Goal: Task Accomplishment & Management: Complete application form

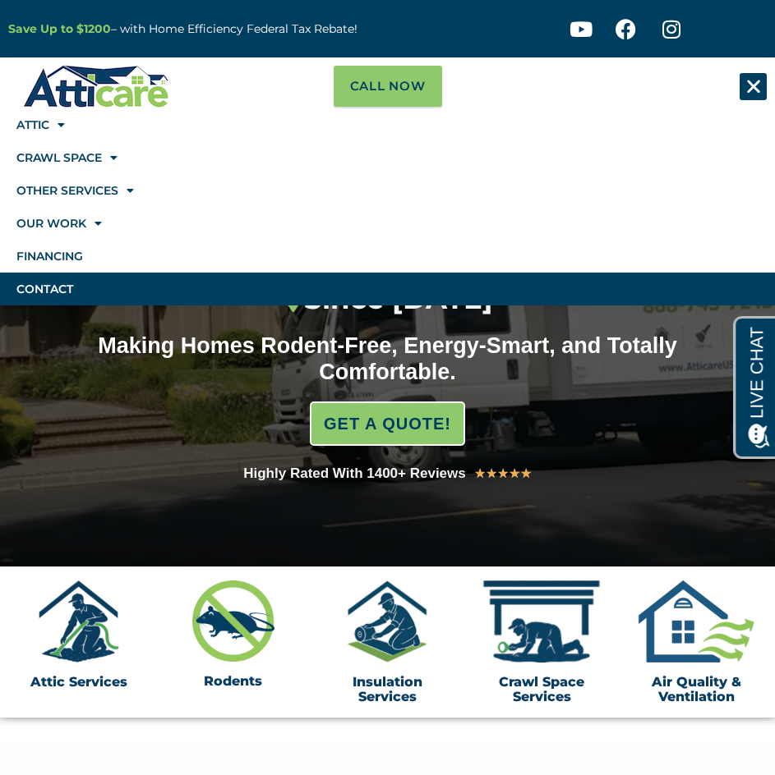
click at [26, 285] on link "Contact" at bounding box center [387, 289] width 775 height 33
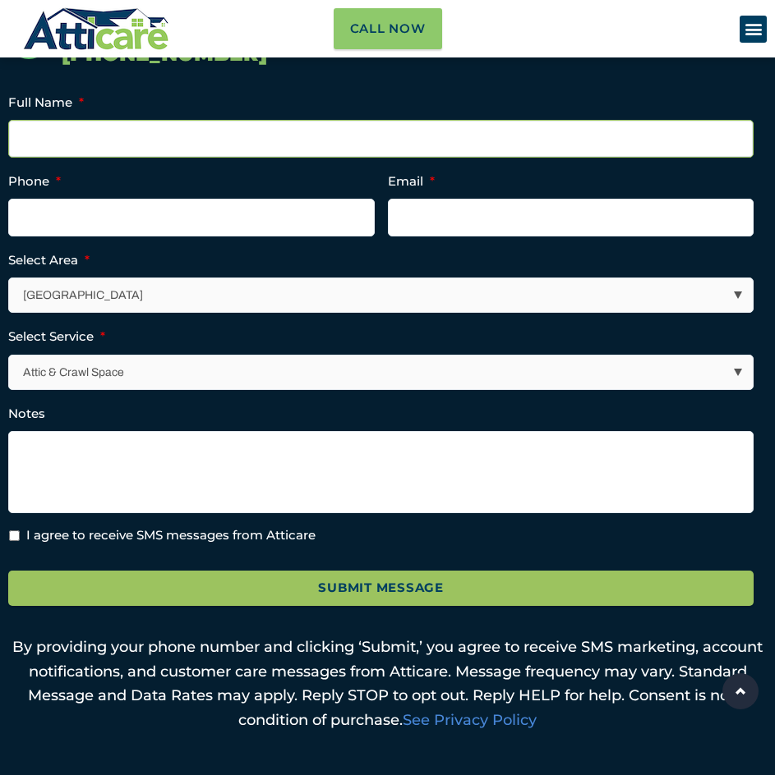
click at [94, 128] on input "Full Name *" at bounding box center [380, 139] width 745 height 38
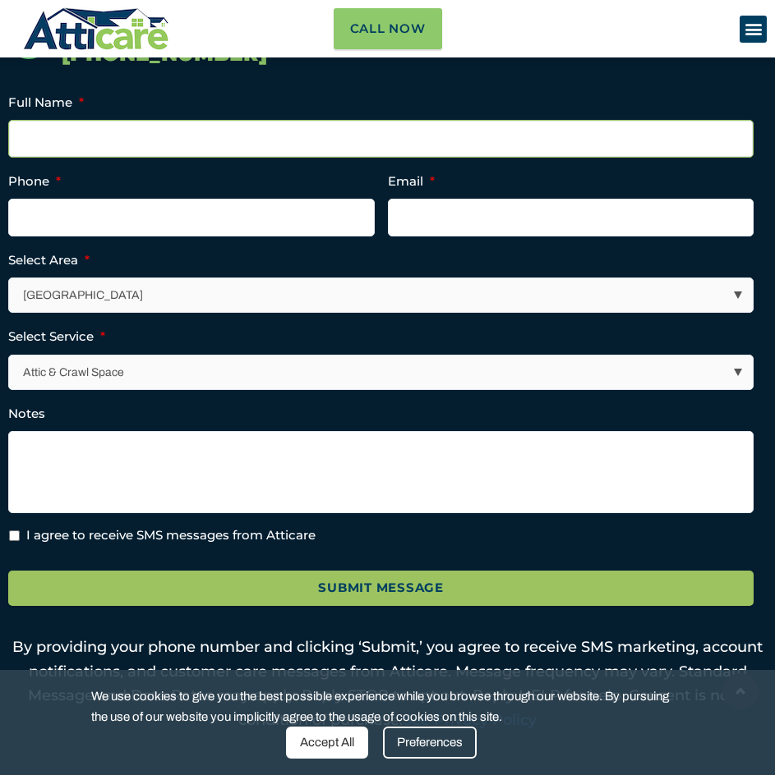
type input "David Williams"
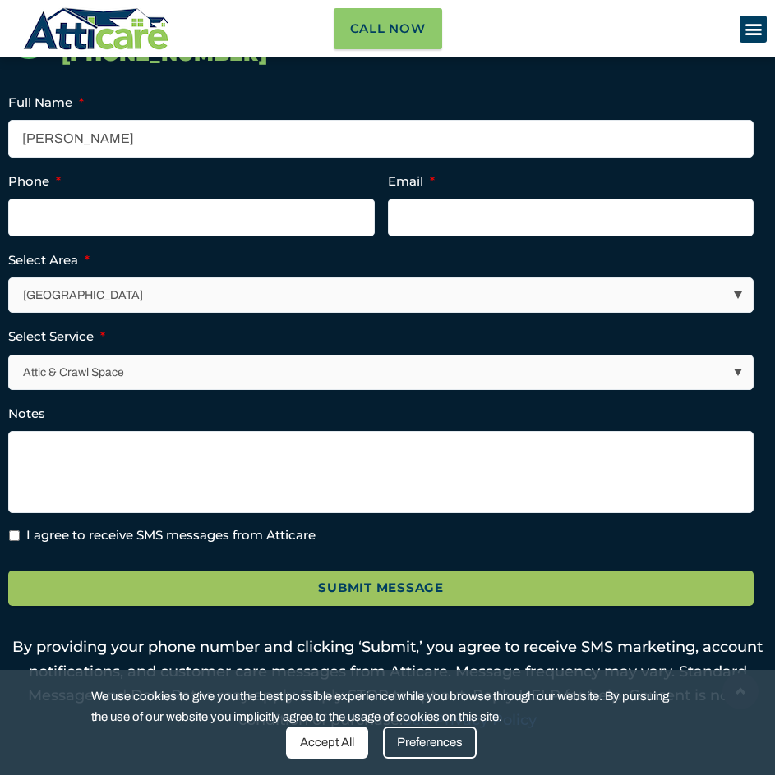
type input "8009701158"
type input "davidw@magwitch.com"
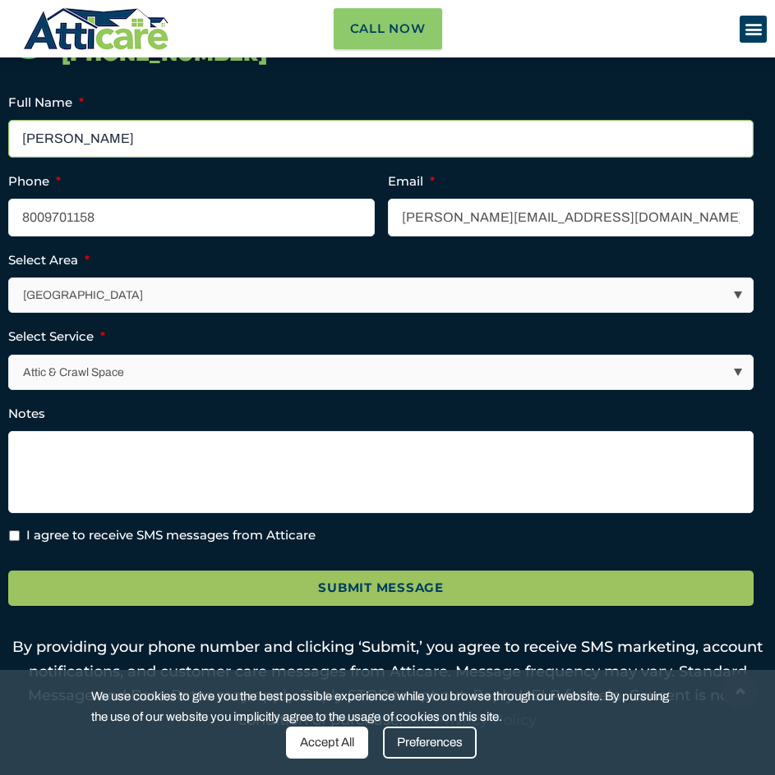
type input "(800) 970-1158"
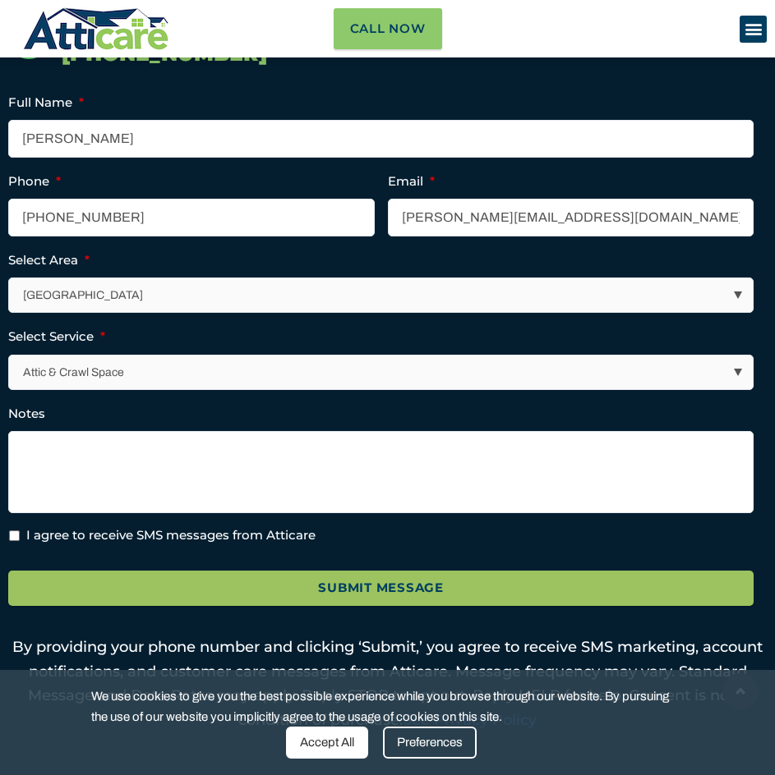
click at [117, 293] on select "Los Angeles Area San Francisco Bay Area New Jersey / New York Area Other Areas" at bounding box center [381, 295] width 743 height 34
click at [10, 278] on select "Los Angeles Area San Francisco Bay Area New Jersey / New York Area Other Areas" at bounding box center [381, 295] width 743 height 34
click at [79, 369] on select "Attic & Crawl Space Insulation Roofing Solar Energy Other Services" at bounding box center [381, 373] width 743 height 34
select select "Roofing"
click at [10, 356] on select "Attic & Crawl Space Insulation Roofing Solar Energy Other Services" at bounding box center [381, 373] width 743 height 34
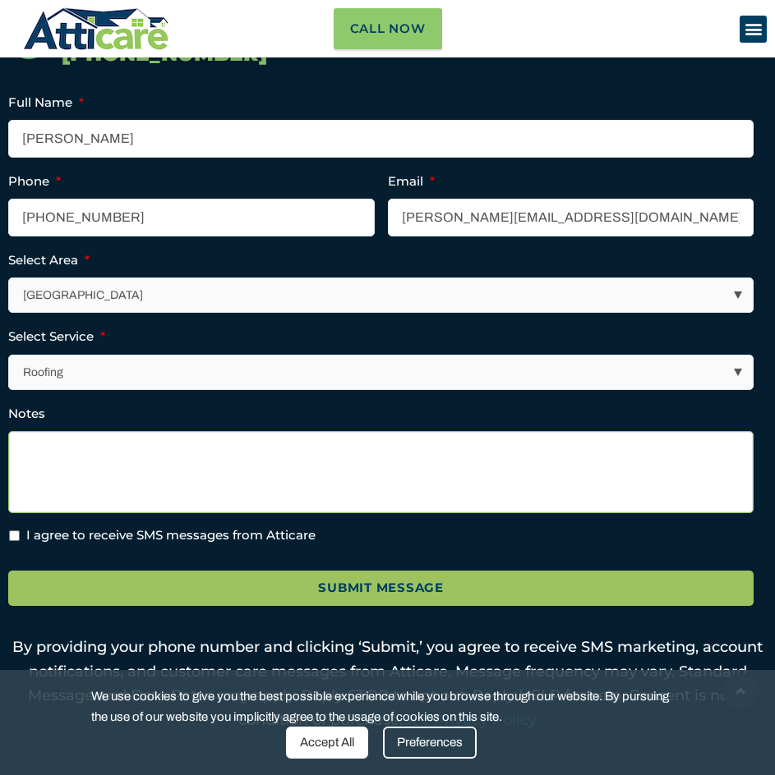
click at [103, 450] on textarea "Notes" at bounding box center [380, 472] width 745 height 82
paste textarea "Hi there, I wanted to see if you’d be open to a quick chat about offering more …"
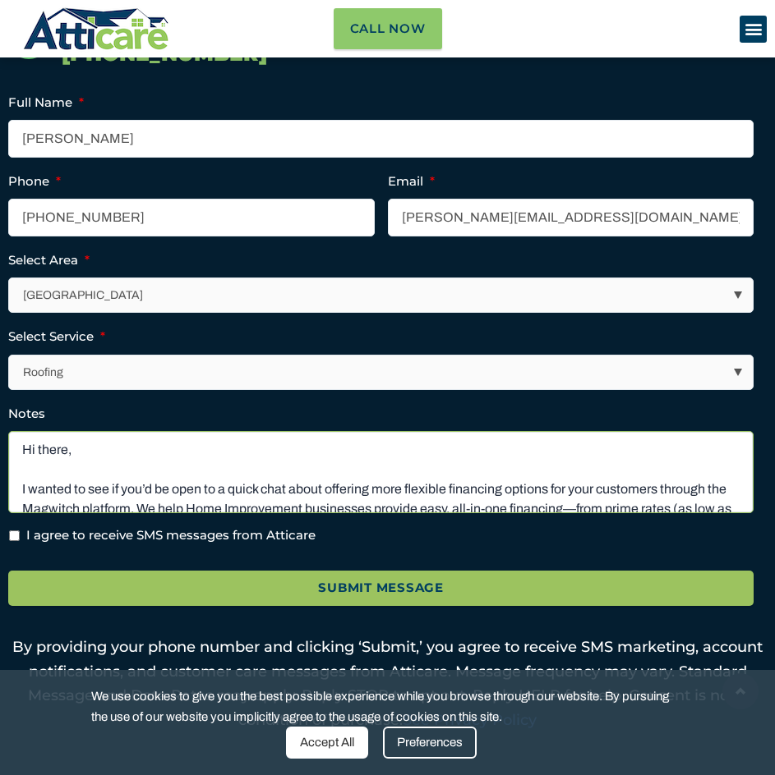
scroll to position [161, 0]
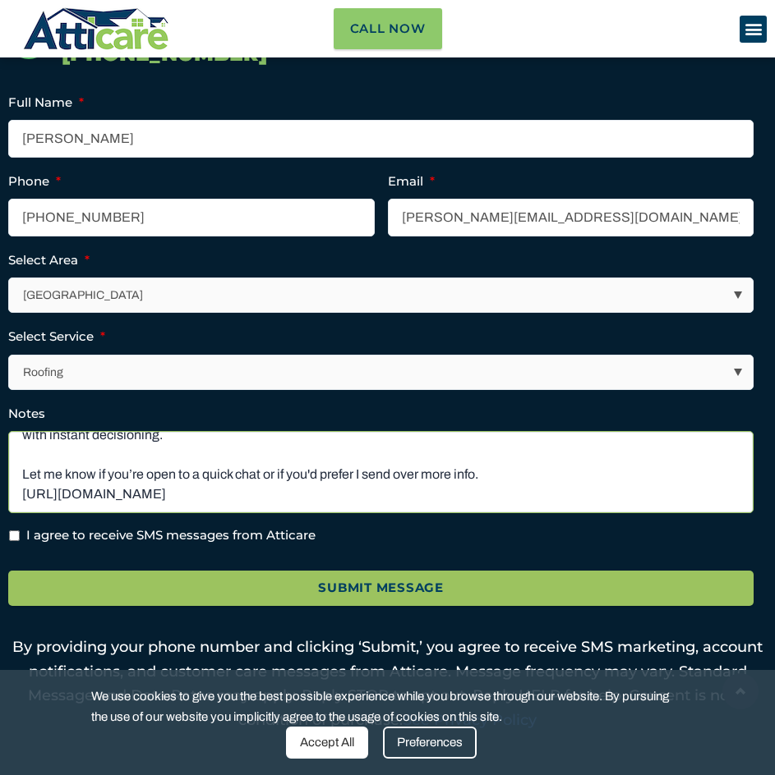
type textarea "Hi there, I wanted to see if you’d be open to a quick chat about offering more …"
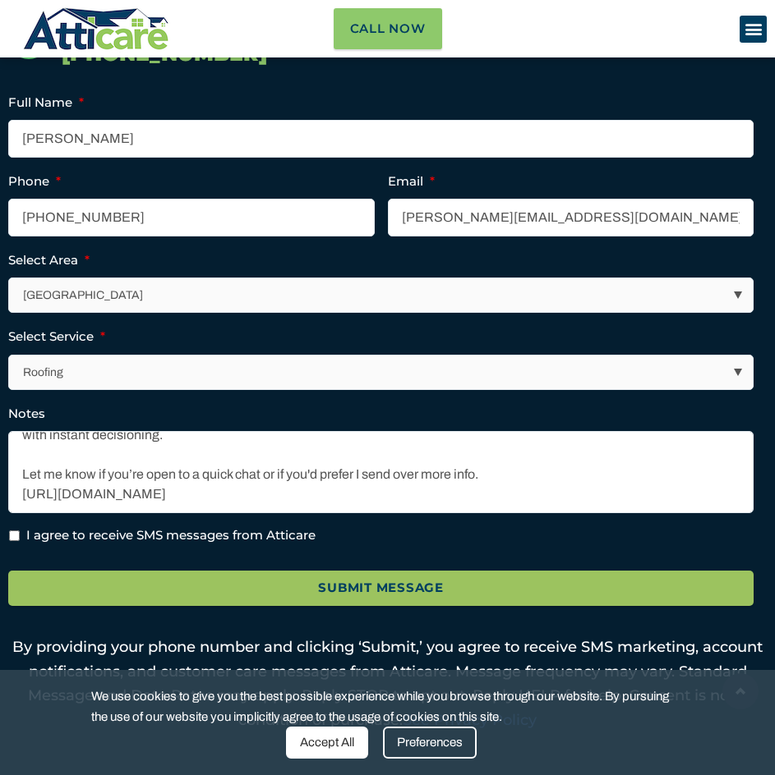
click at [72, 538] on label "I agree to receive SMS messages from Atticare" at bounding box center [170, 536] width 289 height 19
click at [20, 538] on input "I agree to receive SMS messages from Atticare" at bounding box center [14, 536] width 11 height 11
checkbox input "true"
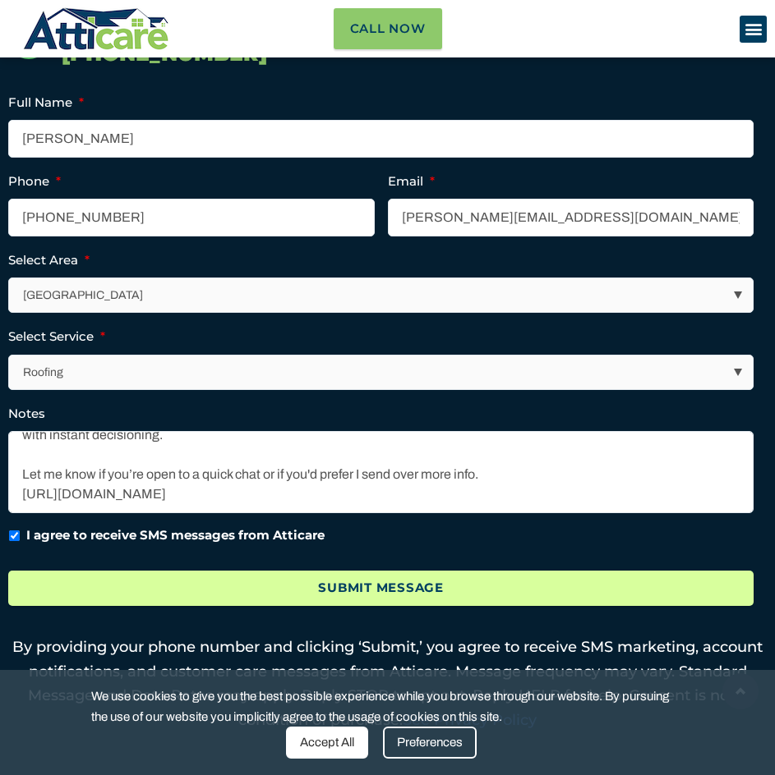
click at [280, 600] on input "Submit Message" at bounding box center [380, 588] width 745 height 35
